Goal: Information Seeking & Learning: Understand process/instructions

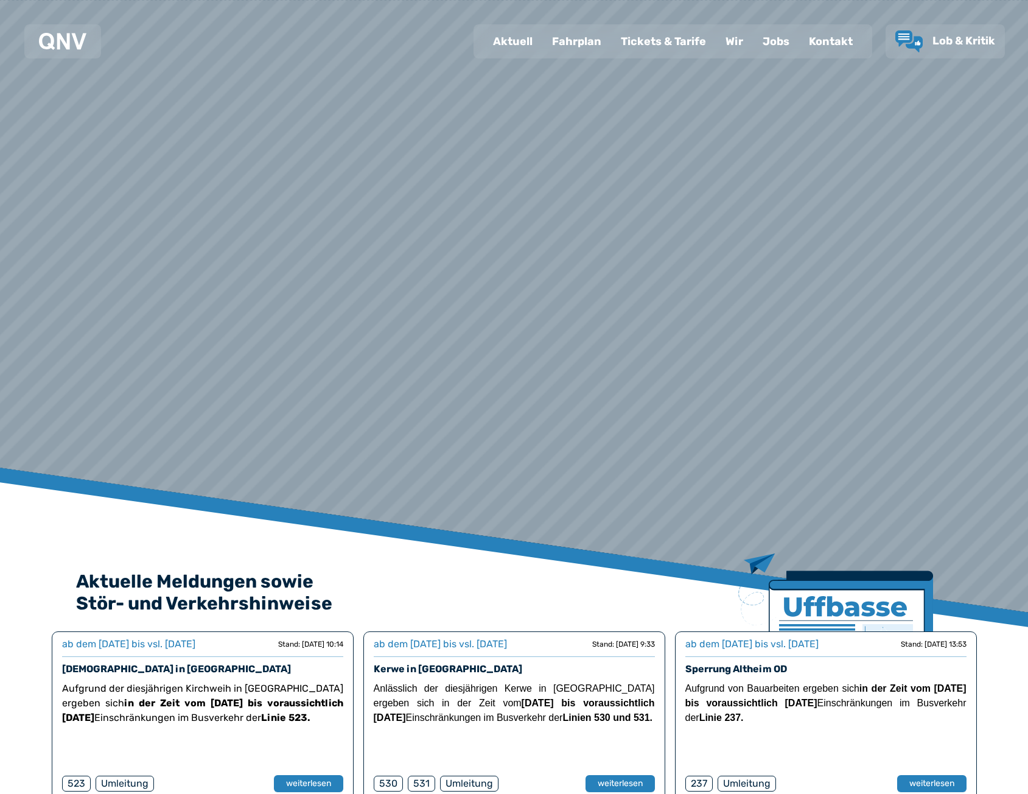
click at [602, 46] on div "Fahrplan" at bounding box center [576, 42] width 69 height 32
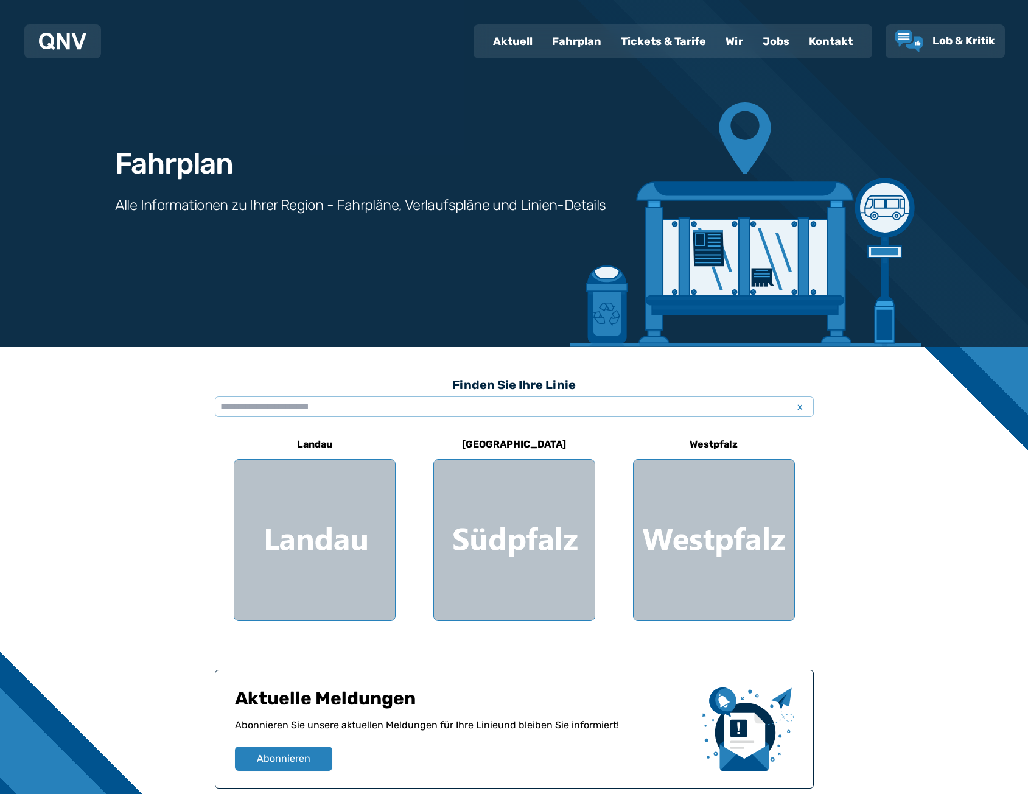
click at [749, 515] on div at bounding box center [714, 540] width 161 height 161
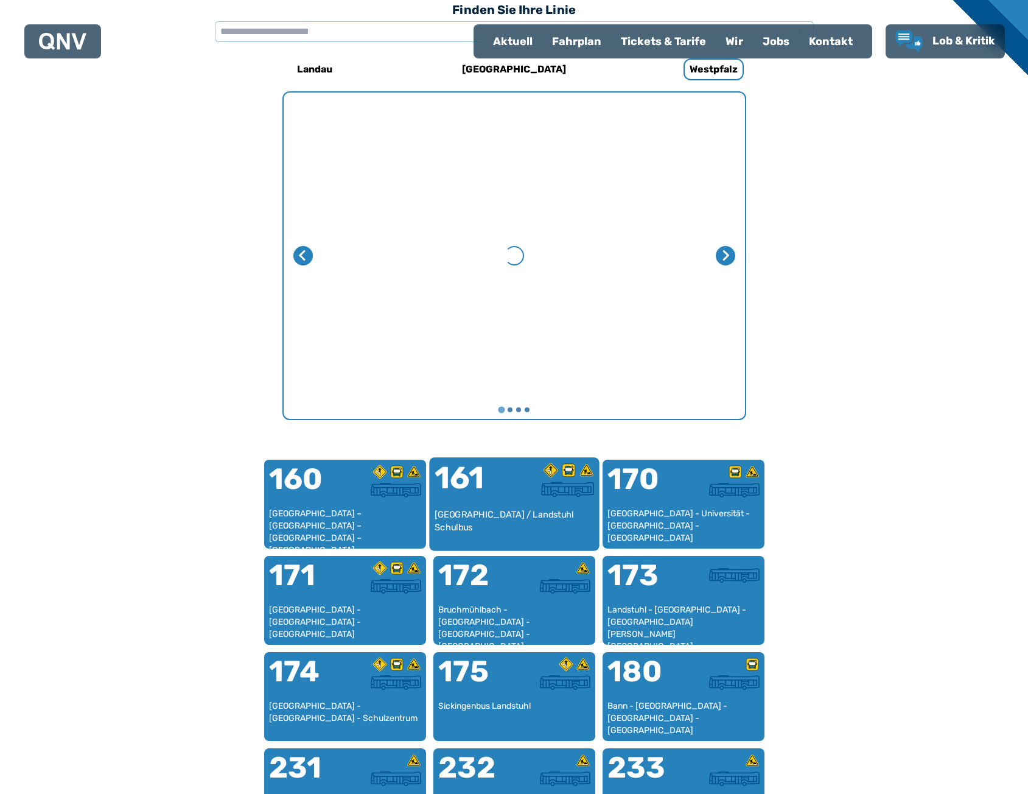
scroll to position [497, 0]
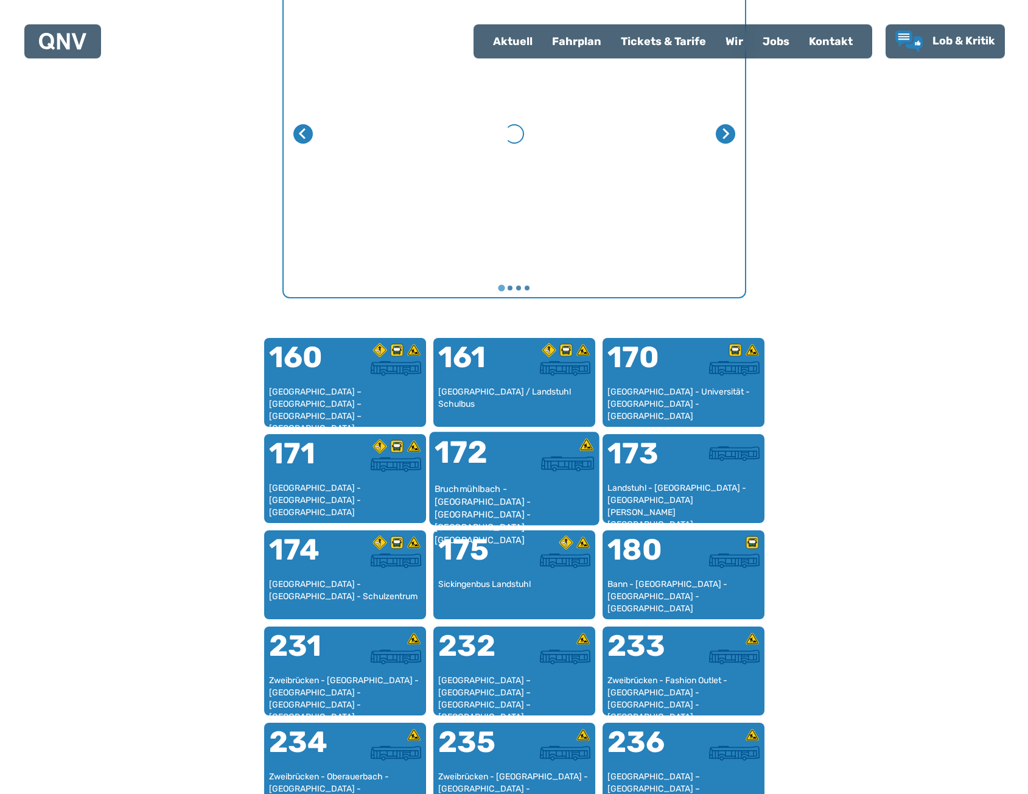
click at [530, 447] on div at bounding box center [554, 446] width 80 height 19
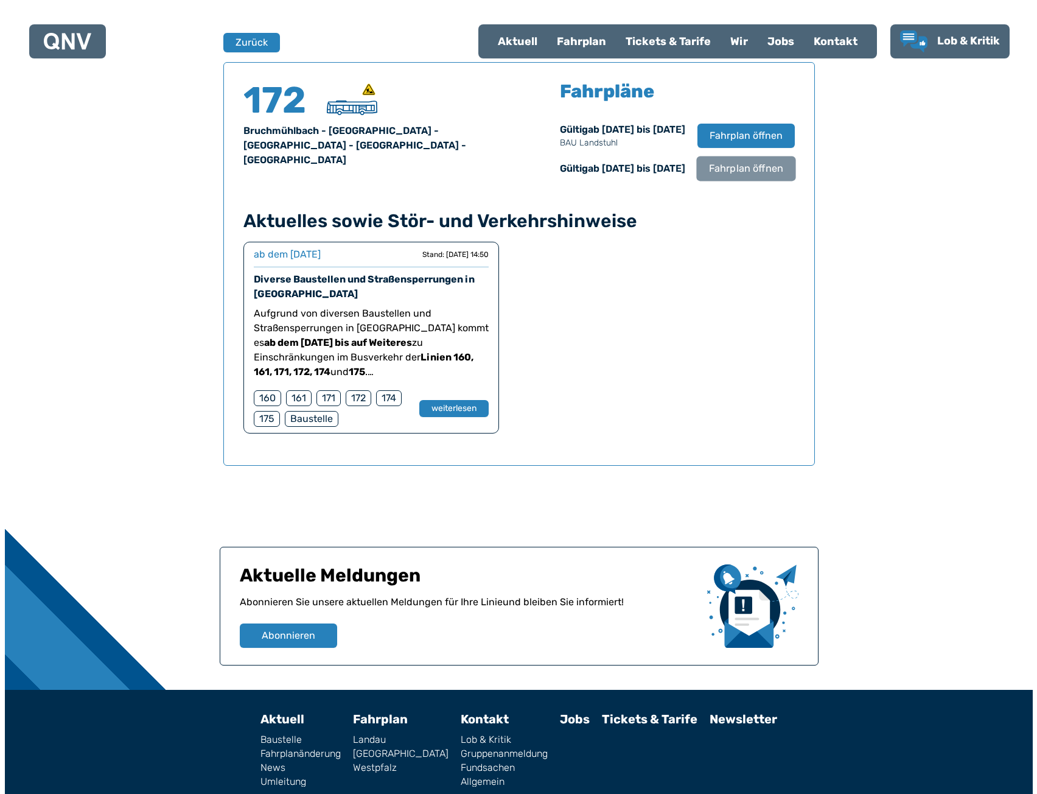
scroll to position [802, 0]
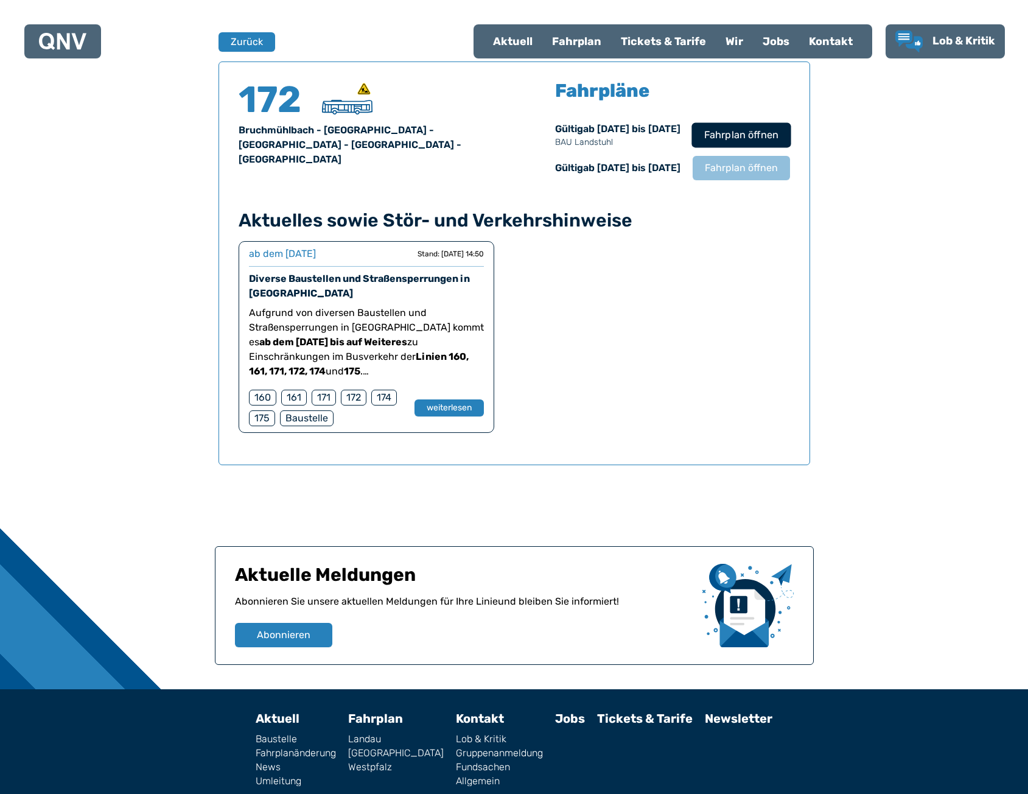
click at [758, 139] on span "Fahrplan öffnen" at bounding box center [741, 135] width 74 height 15
